Goal: Task Accomplishment & Management: Manage account settings

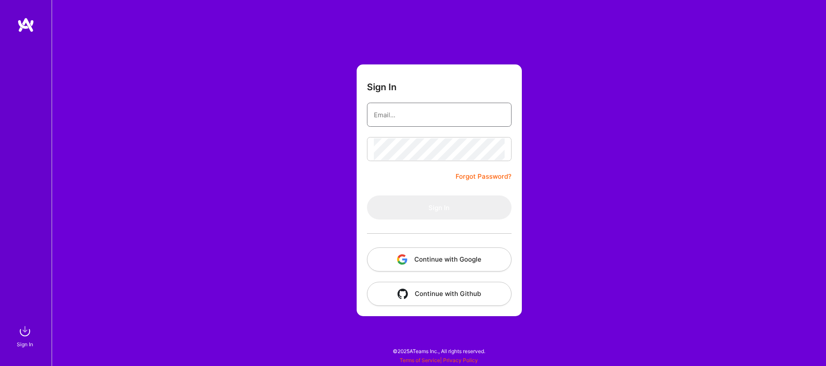
click at [414, 114] on input "email" at bounding box center [439, 115] width 131 height 22
click at [431, 111] on input "email" at bounding box center [439, 115] width 131 height 22
type input "avharius@gmail.com"
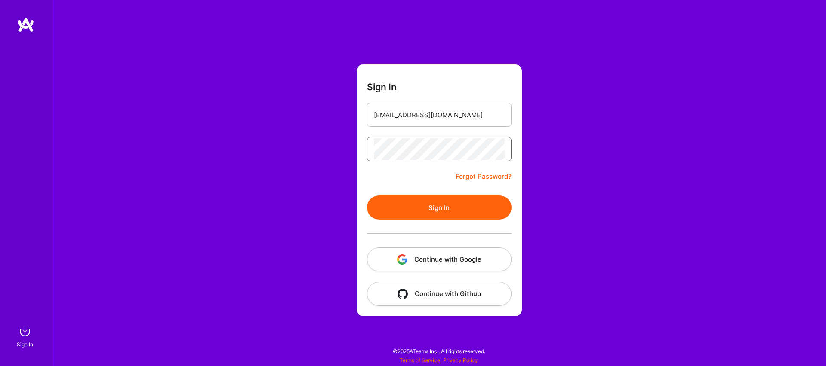
click at [367, 196] on button "Sign In" at bounding box center [439, 208] width 145 height 24
click at [461, 124] on input "avharius@gmail.com" at bounding box center [439, 115] width 131 height 22
click at [367, 196] on button "Sign In" at bounding box center [439, 208] width 145 height 24
click at [495, 179] on link "Forgot Password?" at bounding box center [483, 177] width 56 height 10
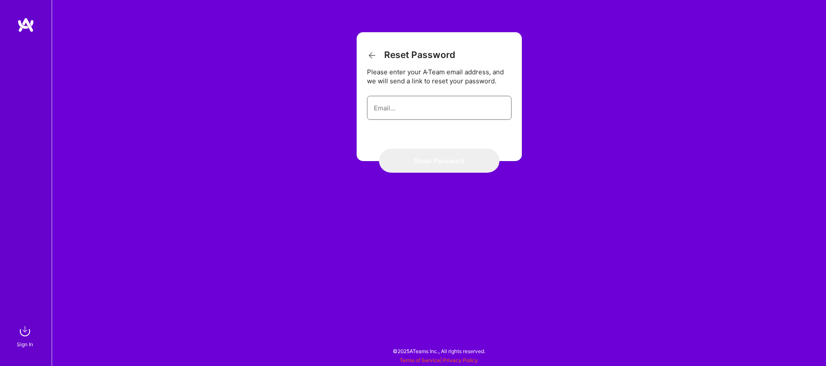
click at [444, 109] on input "email" at bounding box center [439, 108] width 131 height 22
type input "avharius@gmail.com"
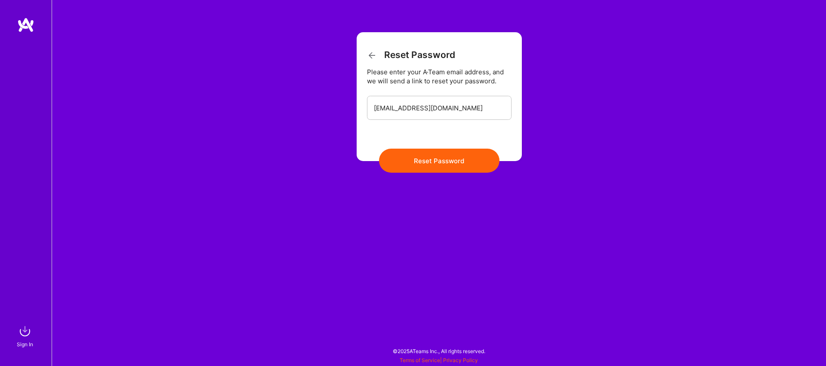
click at [443, 161] on button "Reset Password" at bounding box center [439, 161] width 120 height 24
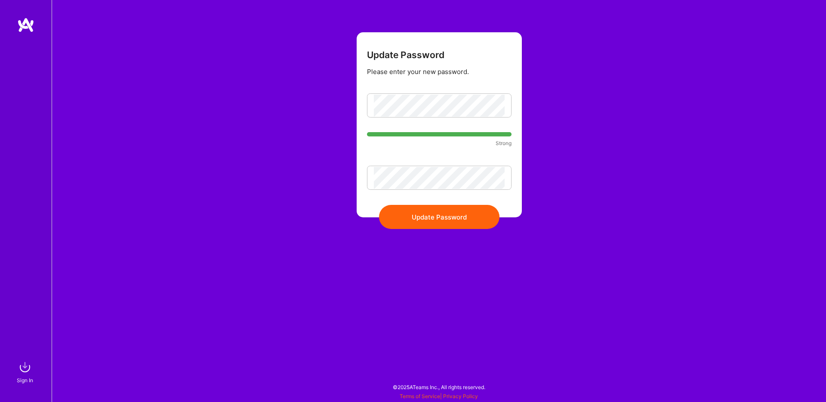
click at [433, 213] on button "Update Password" at bounding box center [439, 217] width 120 height 24
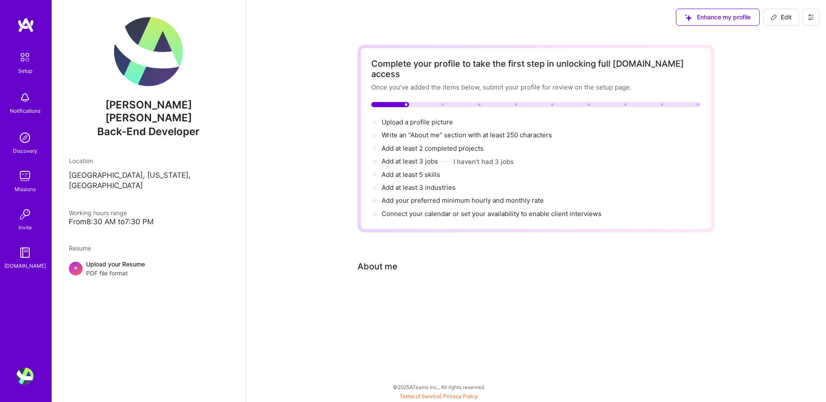
click at [760, 86] on div "Complete your profile to take the first step in unlocking full [DOMAIN_NAME] ac…" at bounding box center [536, 186] width 580 height 304
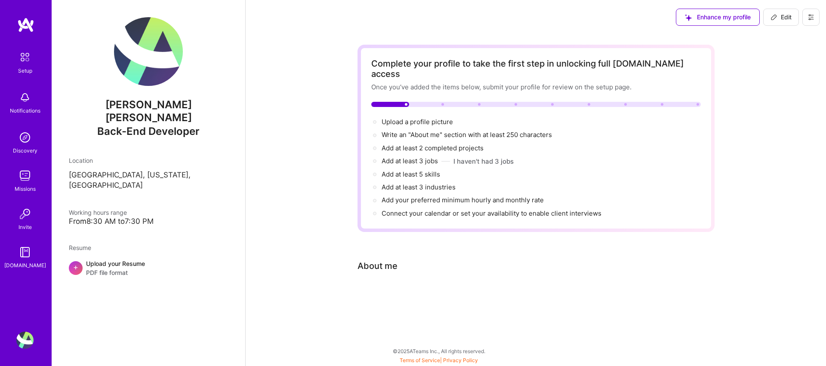
click at [441, 103] on div at bounding box center [442, 104] width 3 height 3
click at [122, 259] on div "Upload your Resume PDF file format" at bounding box center [115, 268] width 59 height 18
click at [188, 284] on div "[PERSON_NAME] [PERSON_NAME] Back-End Developer Location [GEOGRAPHIC_DATA], [US_…" at bounding box center [149, 183] width 194 height 366
click at [375, 260] on div "About me" at bounding box center [377, 266] width 40 height 13
click at [713, 21] on span "Enhance my profile" at bounding box center [718, 17] width 66 height 9
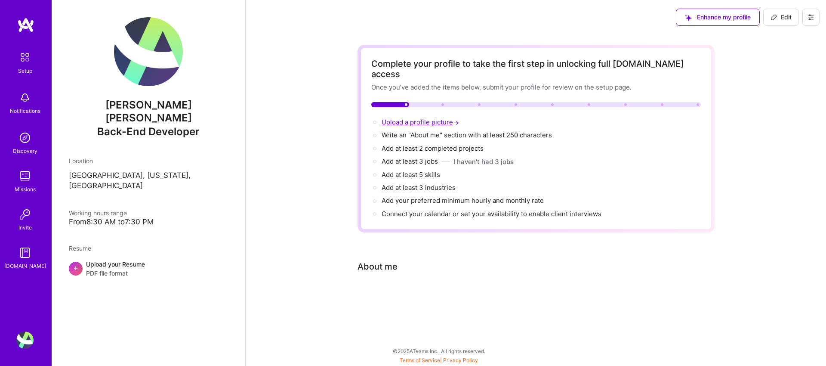
click at [417, 118] on span "Upload a profile picture →" at bounding box center [420, 122] width 79 height 8
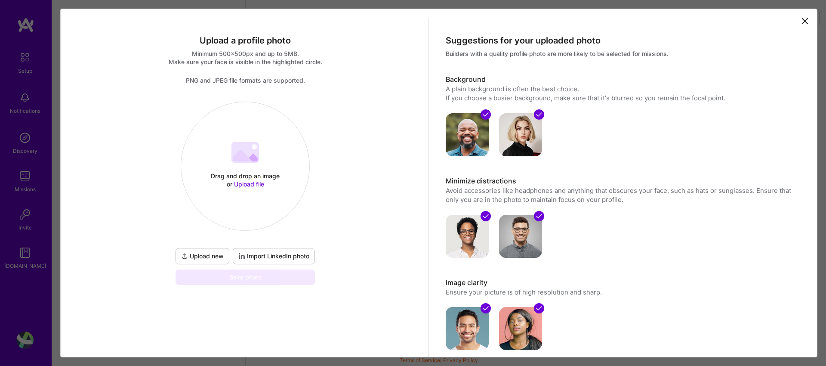
click at [253, 184] on span "Upload file" at bounding box center [249, 183] width 30 height 7
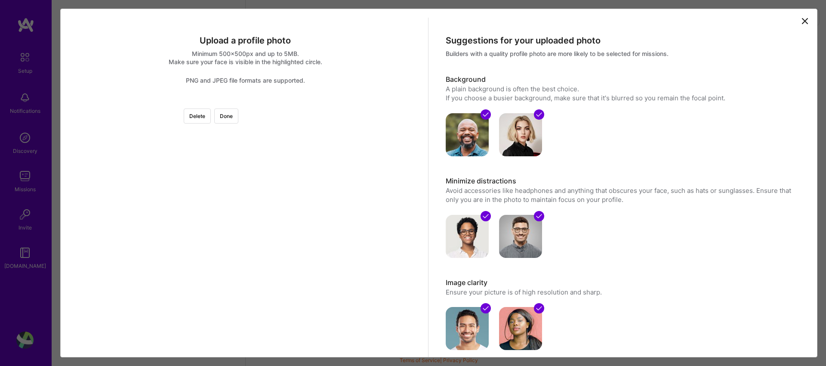
drag, startPoint x: 260, startPoint y: 293, endPoint x: 268, endPoint y: 208, distance: 85.5
click at [245, 101] on div at bounding box center [245, 101] width 0 height 0
click at [261, 160] on div at bounding box center [295, 151] width 68 height 68
click at [298, 361] on html "Setup Notifications Discovery Missions Invite A.Guide Profile Close Show all no…" at bounding box center [413, 180] width 826 height 361
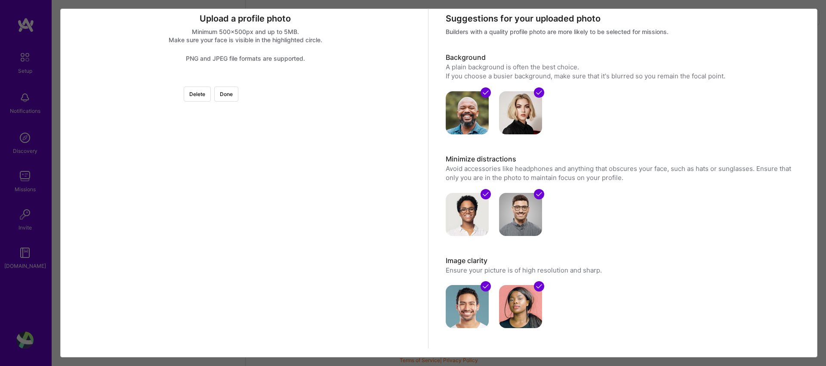
scroll to position [4, 0]
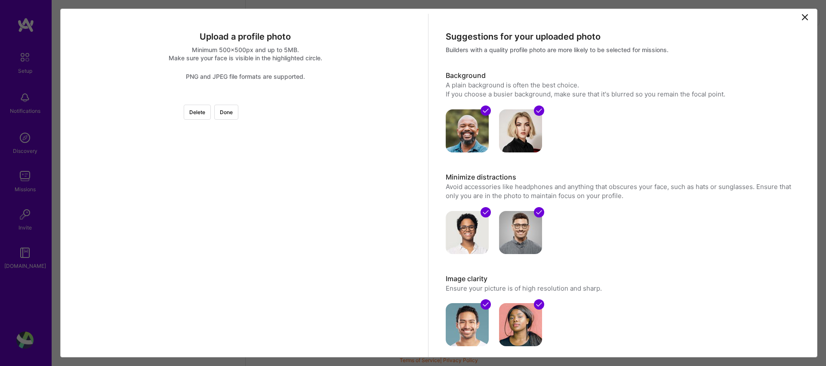
click at [251, 196] on div at bounding box center [299, 229] width 97 height 97
click at [245, 98] on div at bounding box center [245, 98] width 0 height 0
click at [270, 209] on div at bounding box center [293, 217] width 46 height 46
click at [283, 221] on div at bounding box center [299, 224] width 33 height 33
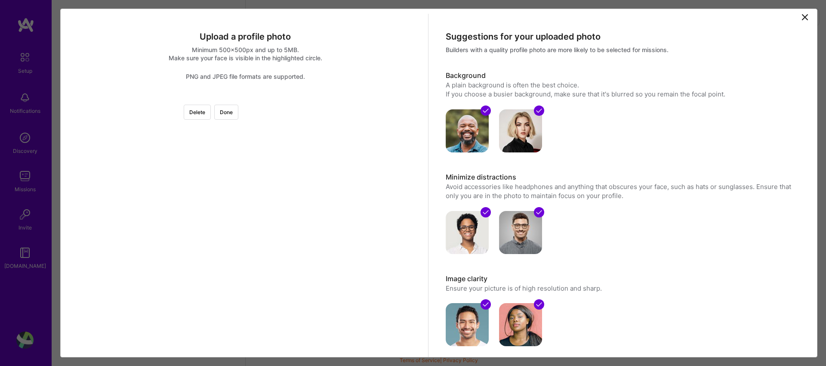
click at [277, 224] on div at bounding box center [293, 226] width 33 height 33
click at [238, 119] on button "Done" at bounding box center [226, 112] width 24 height 15
